Goal: Task Accomplishment & Management: Manage account settings

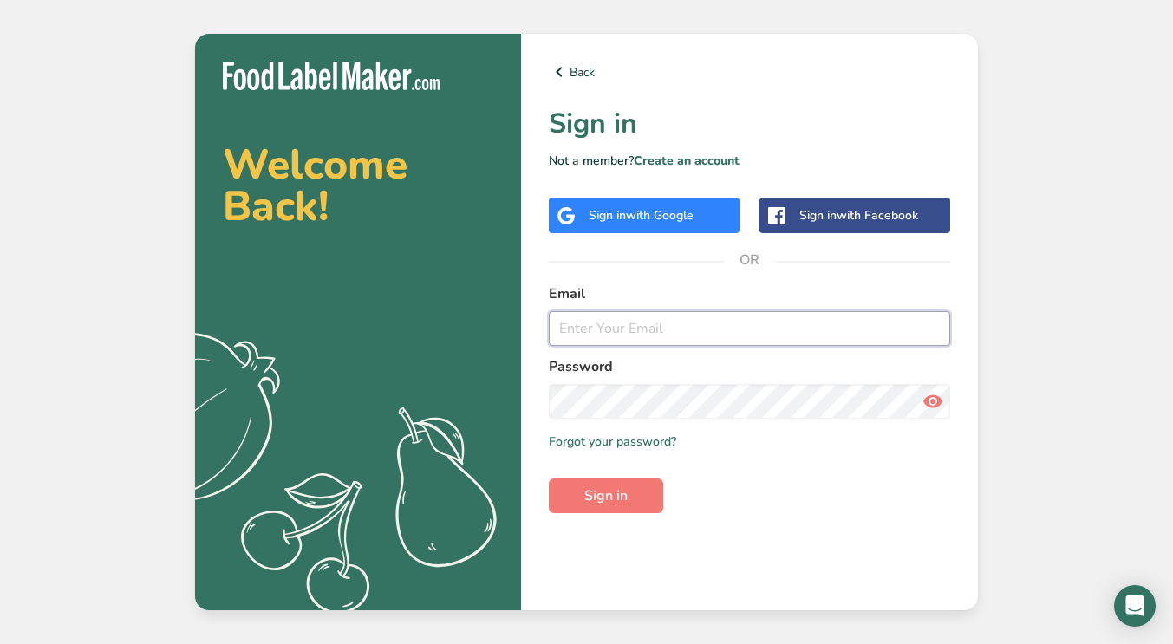
click at [609, 323] on input "email" at bounding box center [749, 328] width 401 height 35
type input "[EMAIL_ADDRESS][DOMAIN_NAME]"
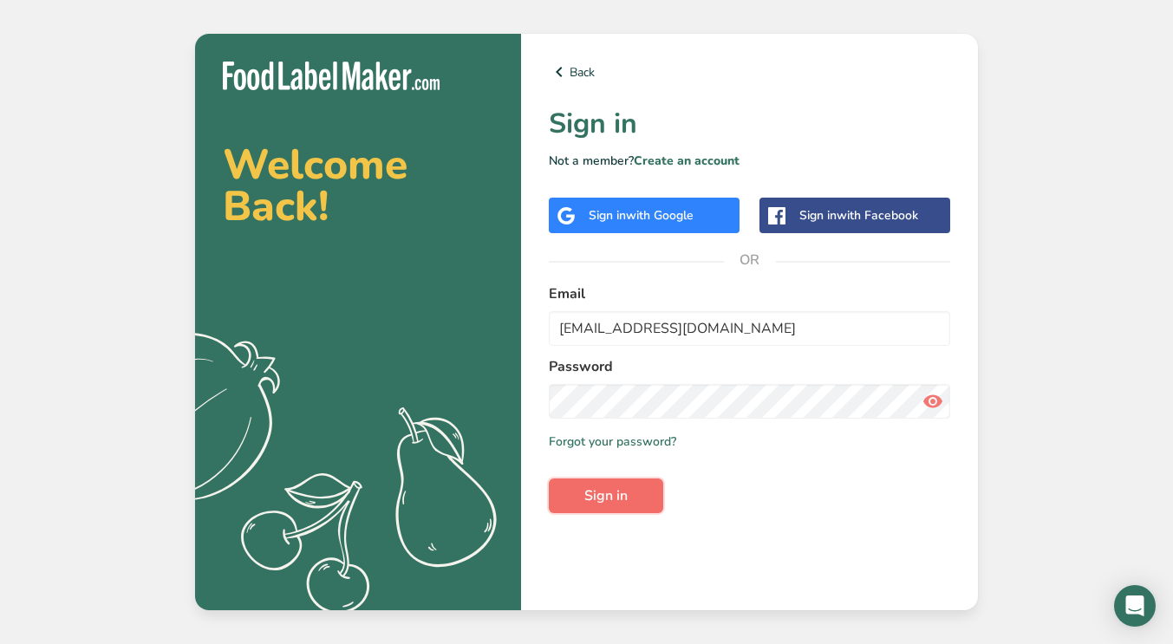
click at [613, 495] on span "Sign in" at bounding box center [605, 495] width 43 height 21
click at [600, 500] on span "Sign in" at bounding box center [605, 495] width 43 height 21
click at [774, 323] on input "[EMAIL_ADDRESS][DOMAIN_NAME]" at bounding box center [749, 328] width 401 height 35
click at [692, 534] on div "Back Sign in Not a member? Create an account Sign in with Google Sign in with F…" at bounding box center [749, 322] width 457 height 576
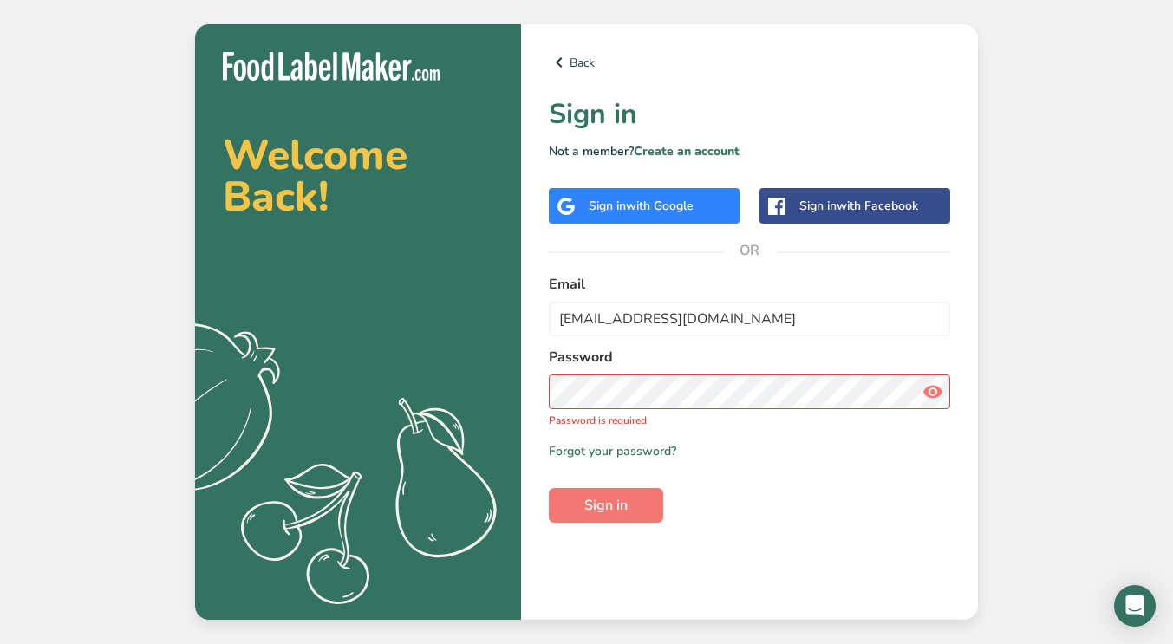
click at [738, 444] on div "Remember me Forgot your password?" at bounding box center [749, 451] width 401 height 18
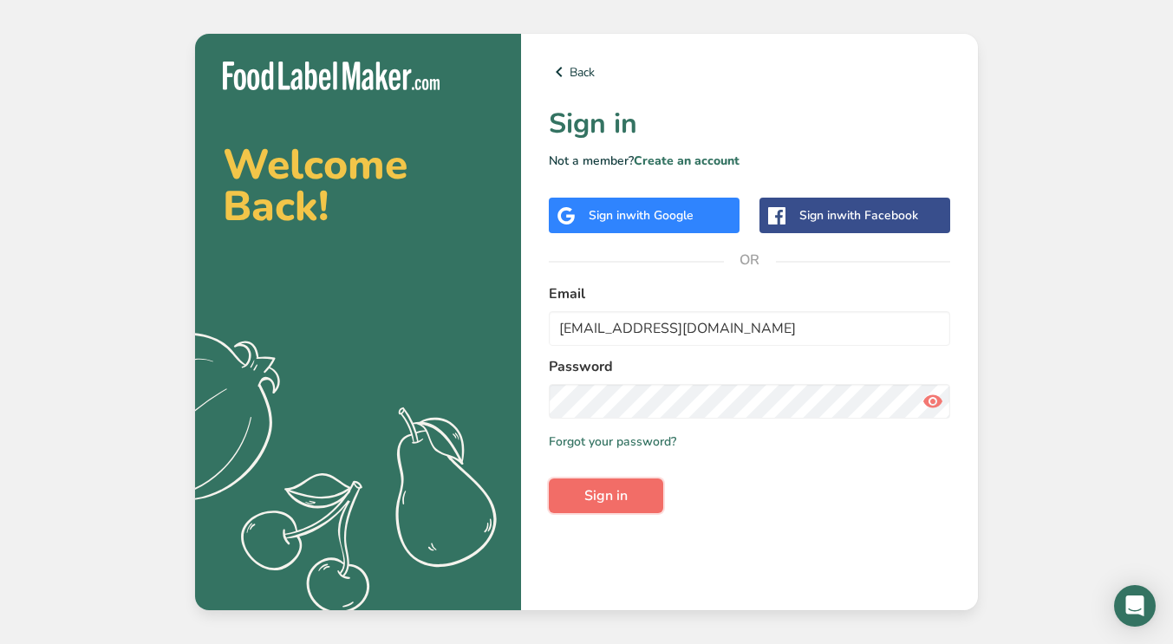
click at [606, 497] on span "Sign in" at bounding box center [605, 495] width 43 height 21
click at [647, 438] on link "Forgot your password?" at bounding box center [612, 441] width 127 height 18
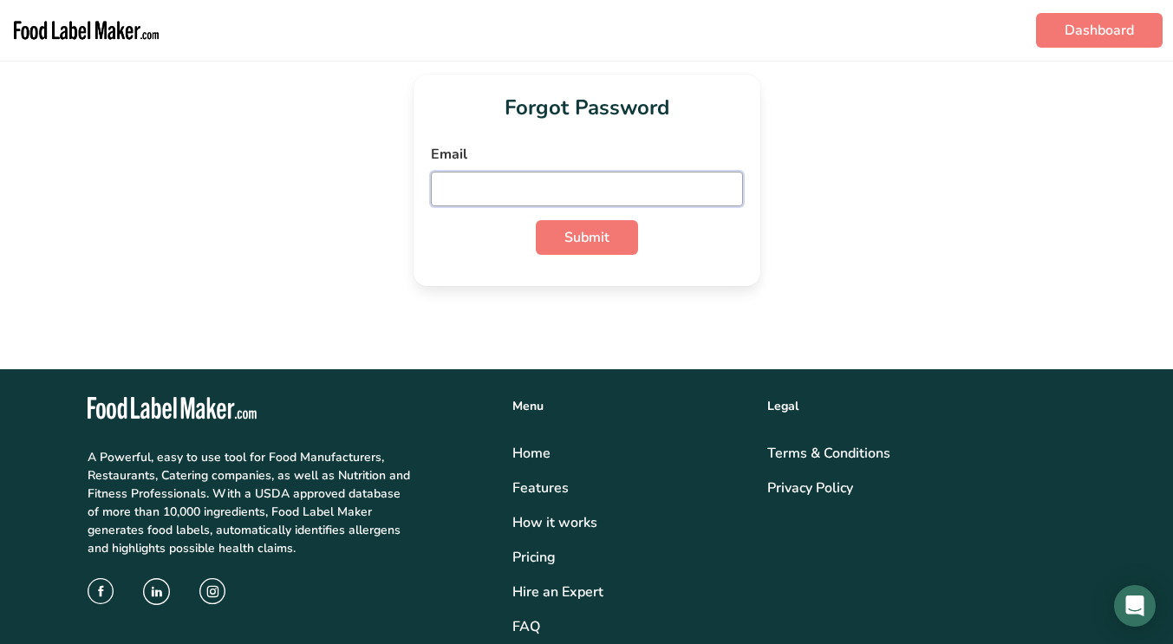
click at [501, 190] on input "email" at bounding box center [587, 189] width 312 height 35
click at [557, 238] on button "Submit" at bounding box center [587, 237] width 102 height 35
click at [616, 183] on input "[EMAIL_ADDRESS][DOMAIN_NAME]" at bounding box center [587, 189] width 312 height 35
type input "k"
type input "[EMAIL_ADDRESS][DOMAIN_NAME]"
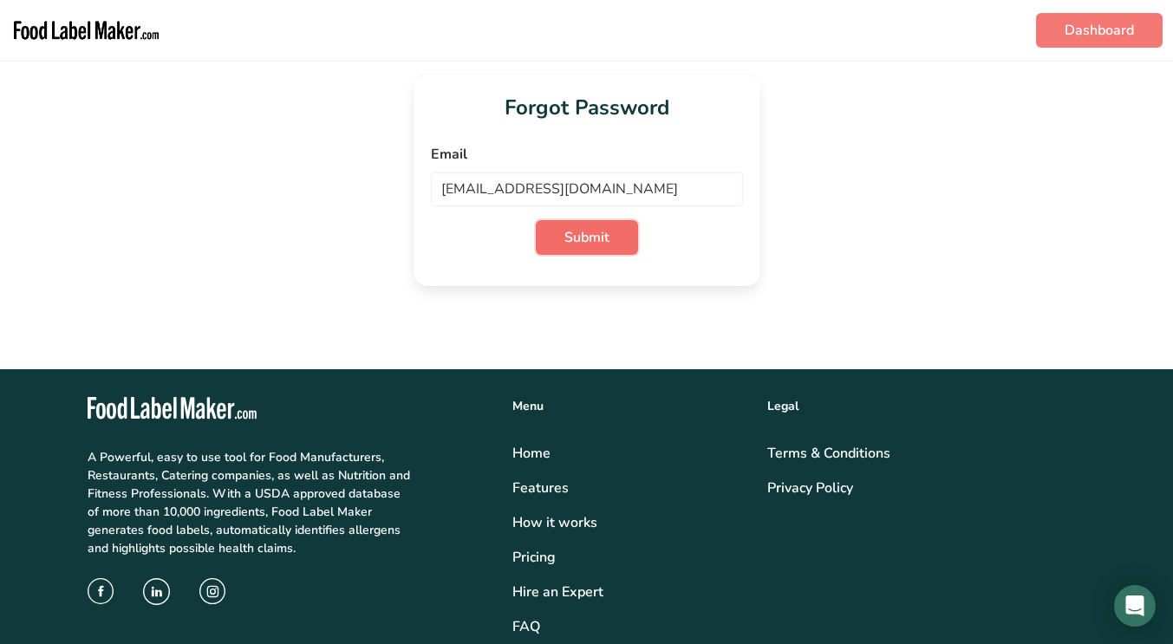
click at [590, 242] on span "Submit" at bounding box center [586, 237] width 45 height 21
click at [620, 181] on input "[EMAIL_ADDRESS][DOMAIN_NAME]" at bounding box center [587, 189] width 312 height 35
click at [1078, 29] on link "Dashboard" at bounding box center [1099, 30] width 127 height 35
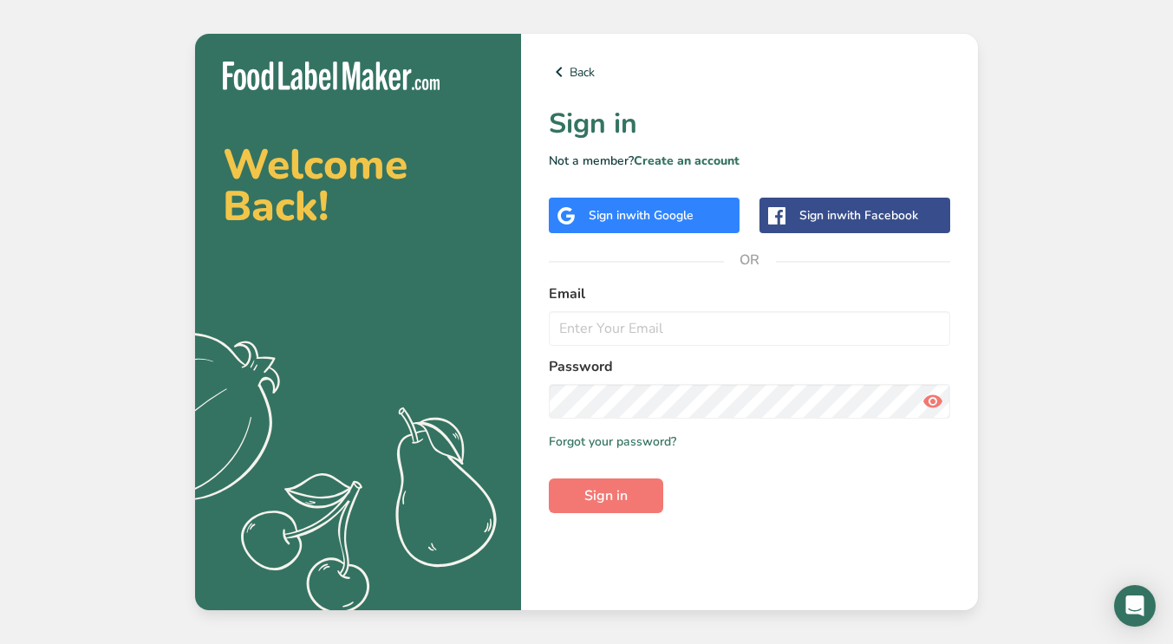
click at [627, 210] on div "Sign in with Google" at bounding box center [640, 215] width 105 height 18
